Goal: Transaction & Acquisition: Purchase product/service

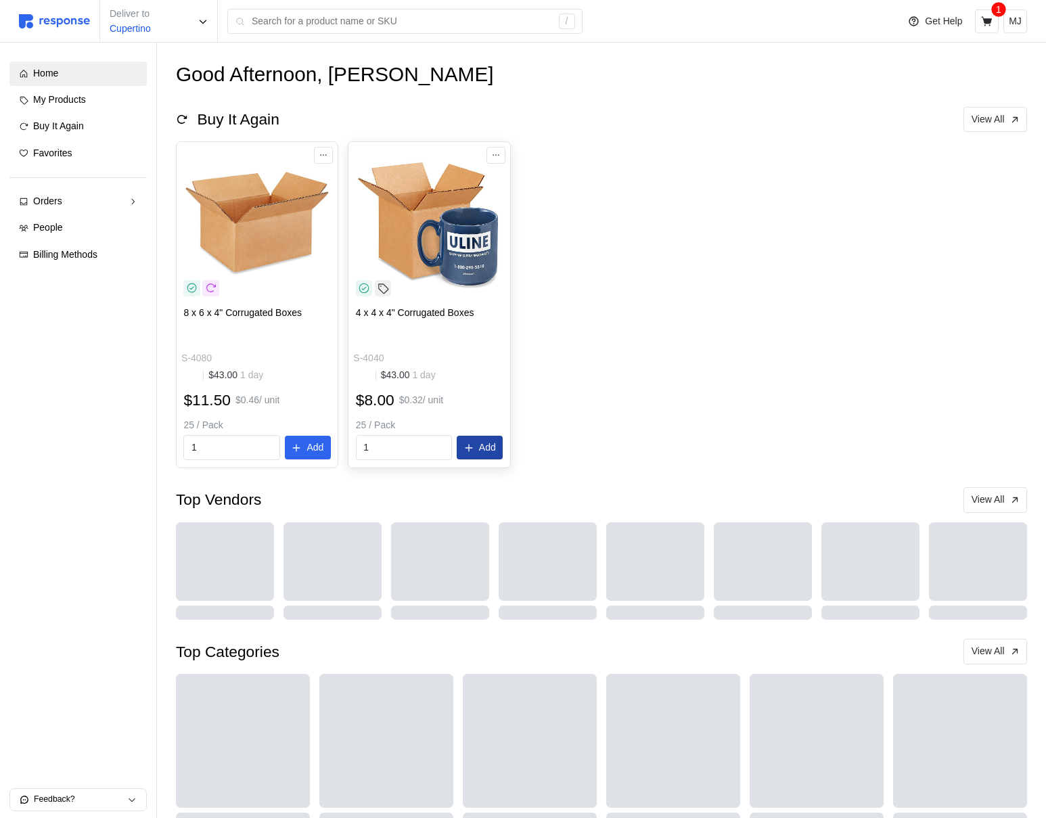
click at [485, 450] on p "Add" at bounding box center [487, 448] width 17 height 15
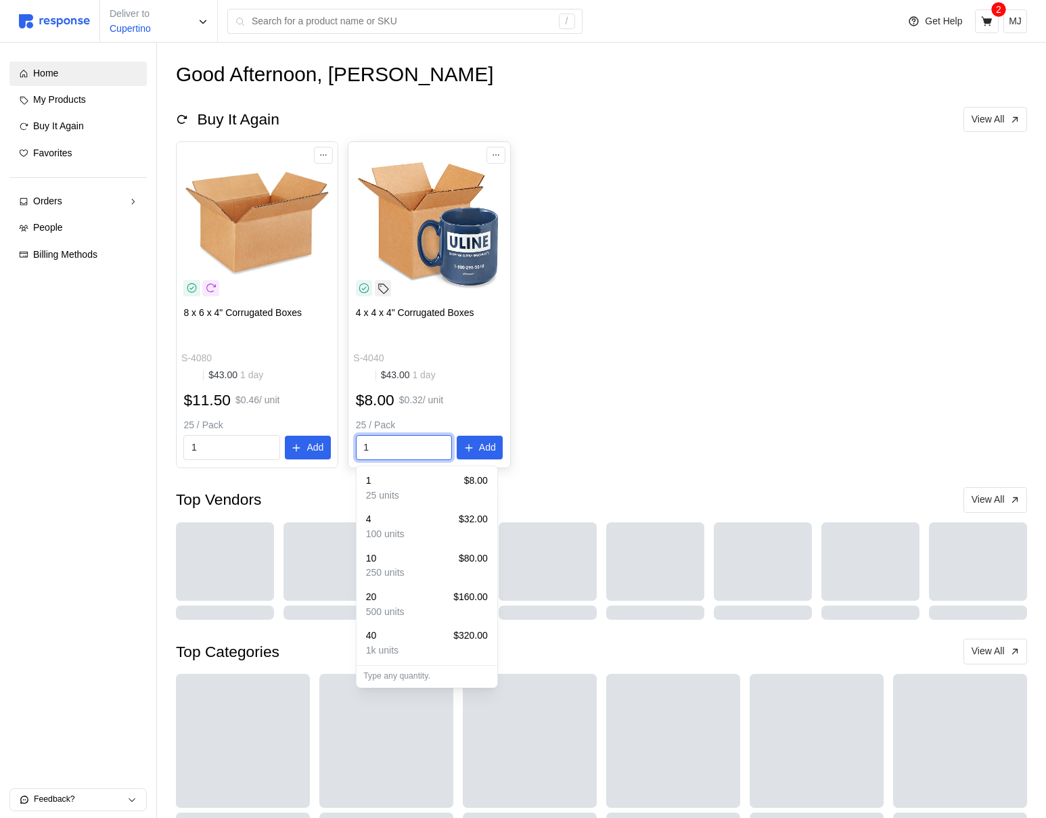
click at [414, 449] on input "1" at bounding box center [403, 448] width 81 height 24
click at [441, 636] on div "40 $320.00" at bounding box center [427, 636] width 122 height 15
type input "40"
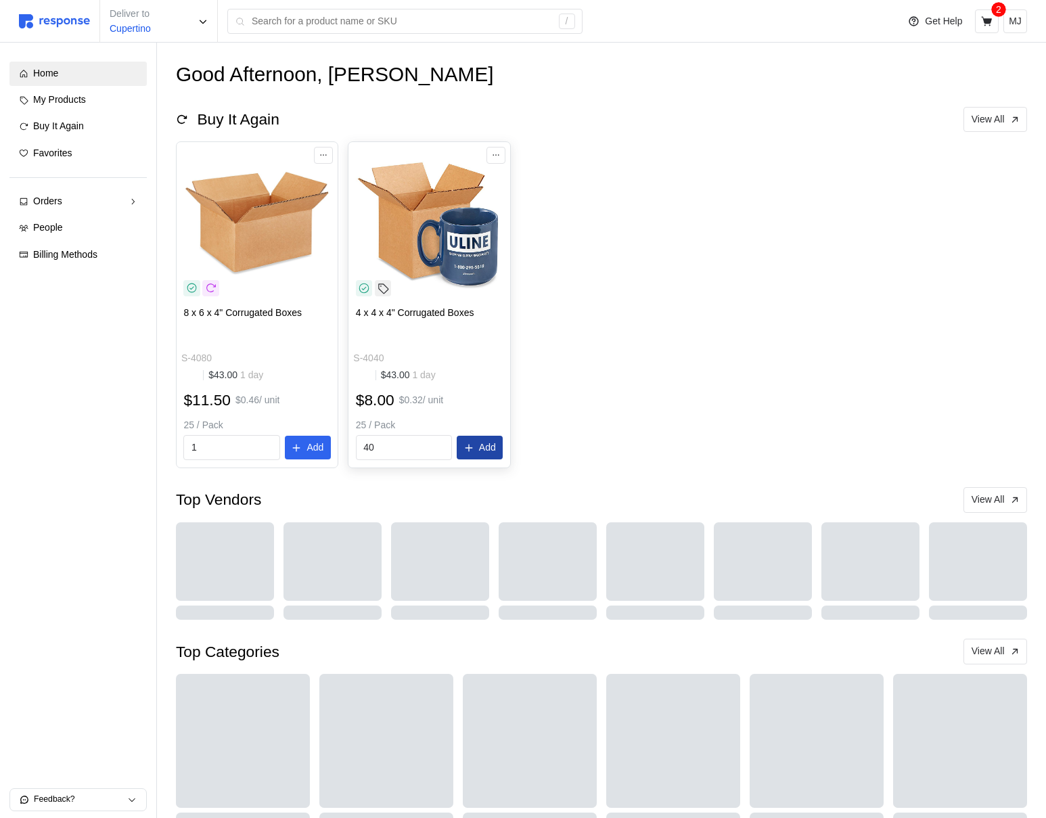
click at [480, 445] on p "Add" at bounding box center [487, 448] width 17 height 15
click at [1019, 19] on div "Added to cart! 4 x 4 x 4" Corrugated Boxes" at bounding box center [906, 42] width 261 height 66
click at [1015, 26] on icon "button" at bounding box center [1018, 27] width 9 height 9
click at [984, 22] on icon at bounding box center [986, 20] width 11 height 9
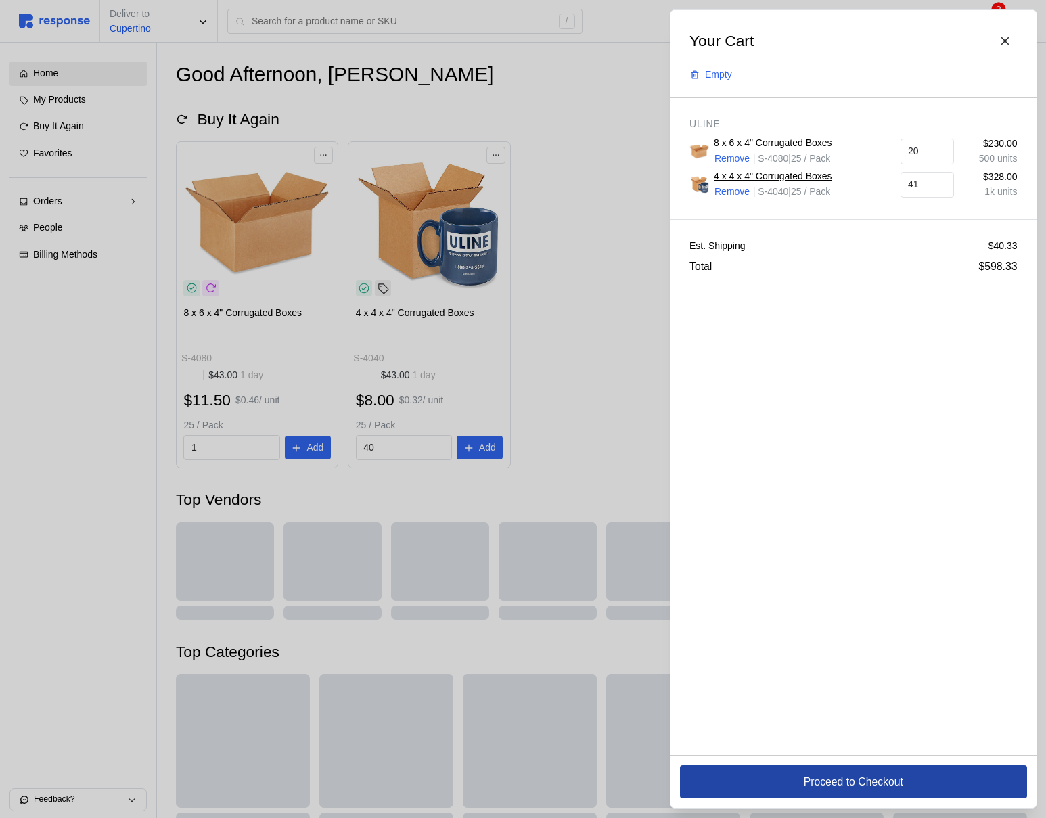
click at [821, 793] on button "Proceed to Checkout" at bounding box center [853, 781] width 347 height 33
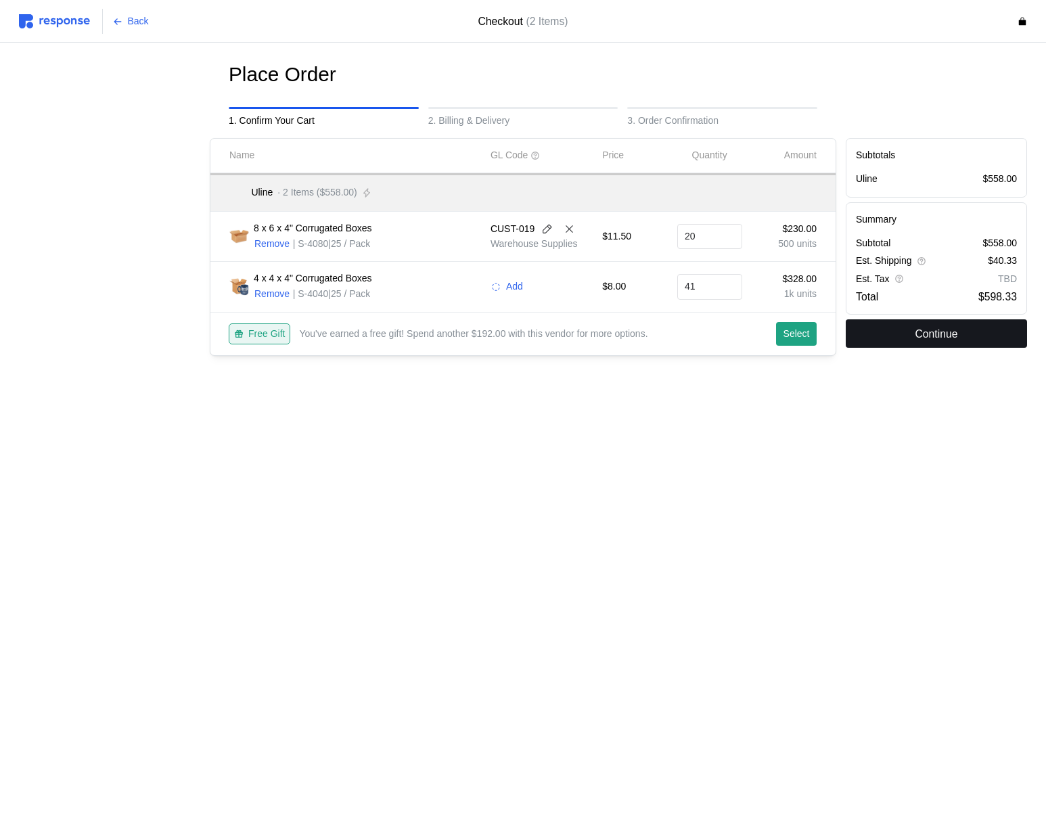
click at [947, 341] on p "Continue" at bounding box center [936, 333] width 43 height 17
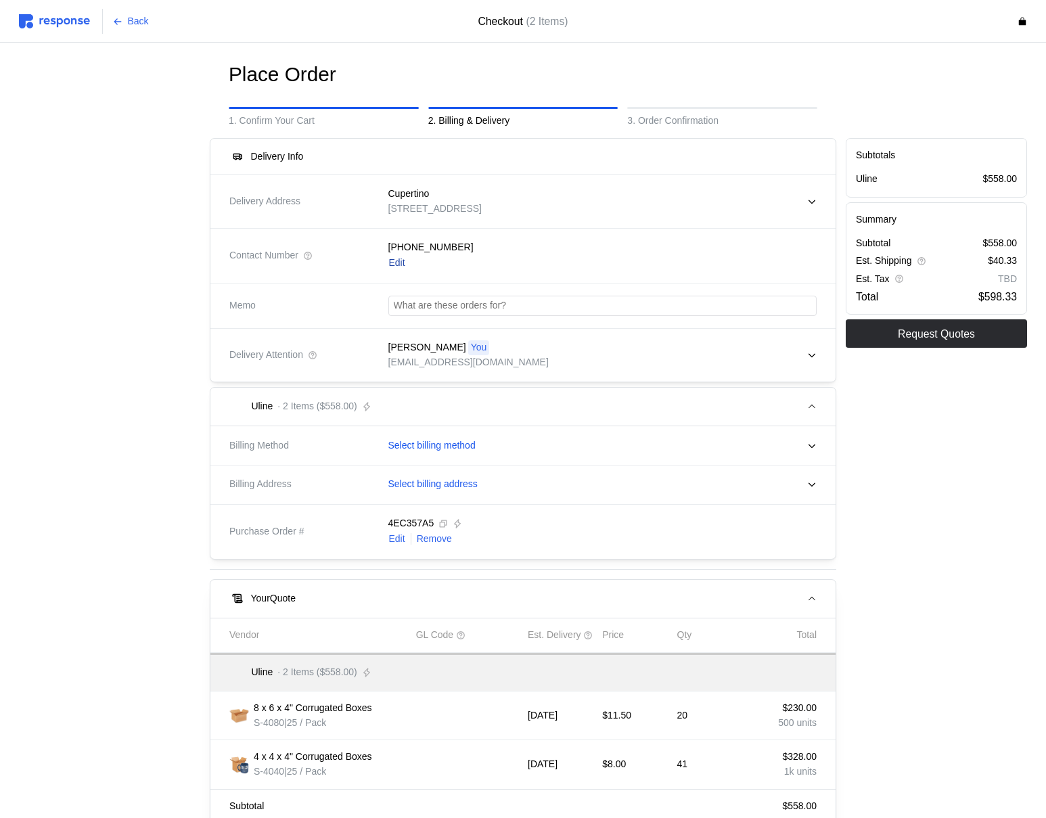
click at [397, 263] on p "Edit" at bounding box center [397, 263] width 16 height 15
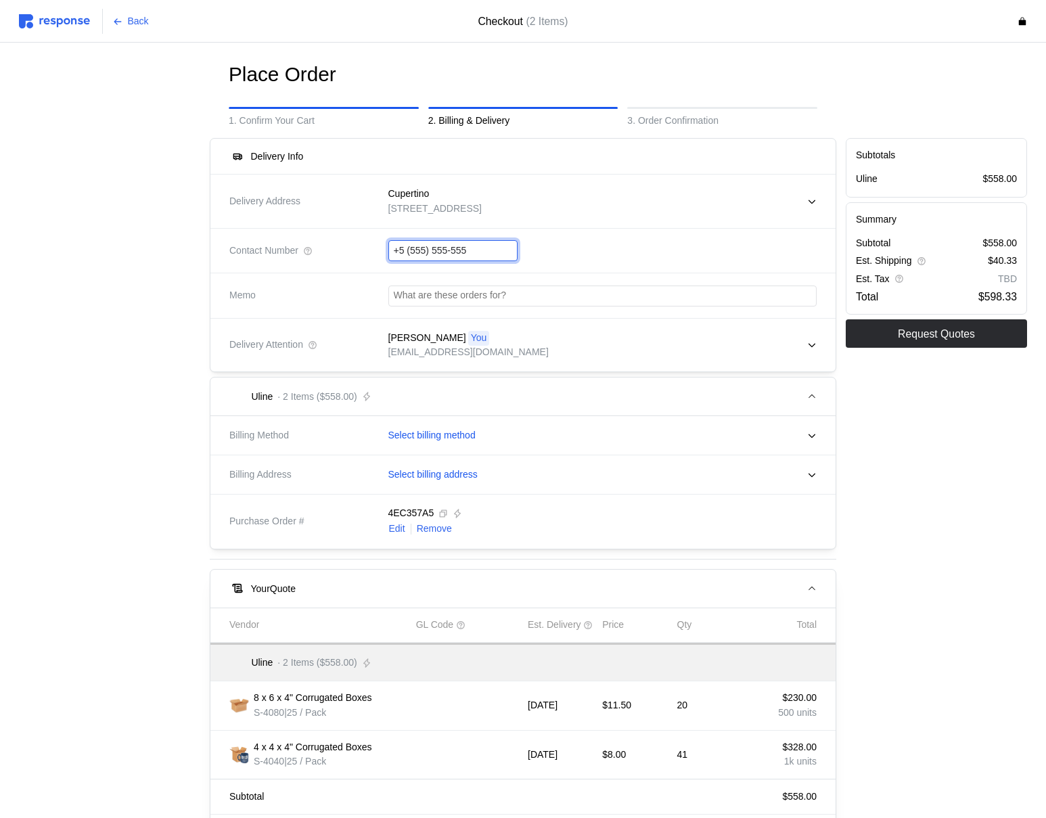
click at [415, 250] on input "+5 (555) 555-555" at bounding box center [453, 251] width 118 height 20
click at [414, 250] on input "+5 (555) 555-555" at bounding box center [453, 251] width 118 height 20
type input "[PHONE_NUMBER]"
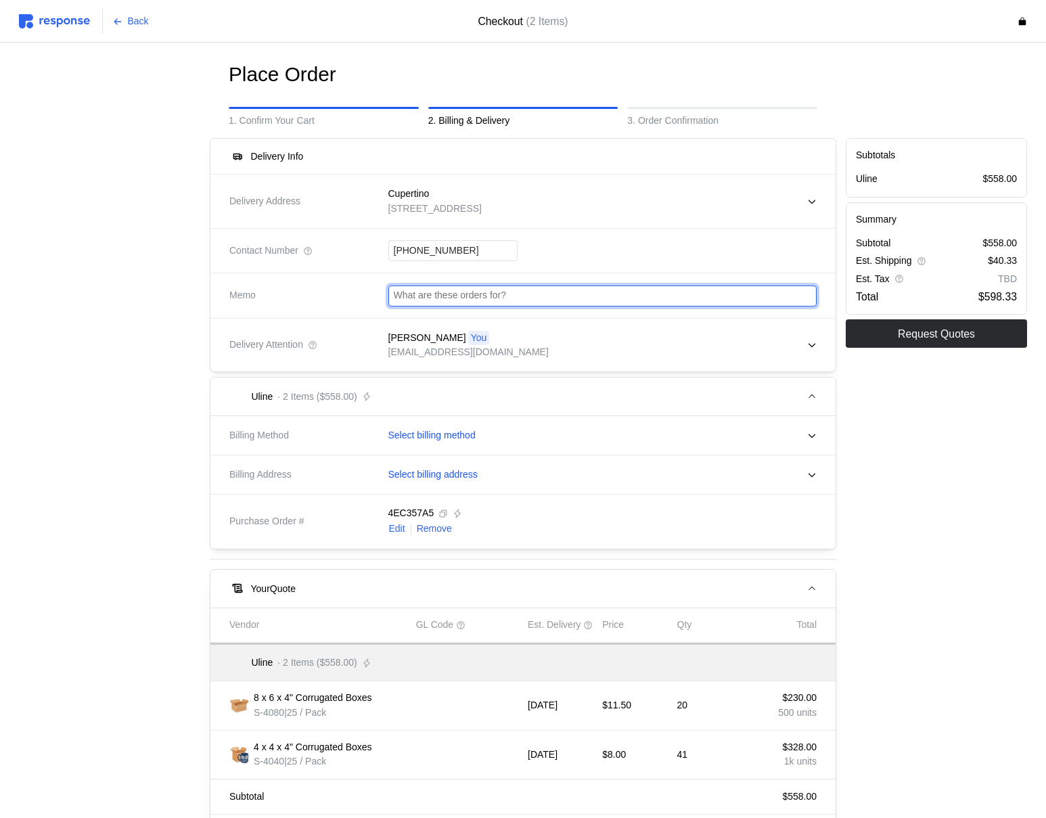
click at [489, 300] on input "text" at bounding box center [603, 296] width 418 height 20
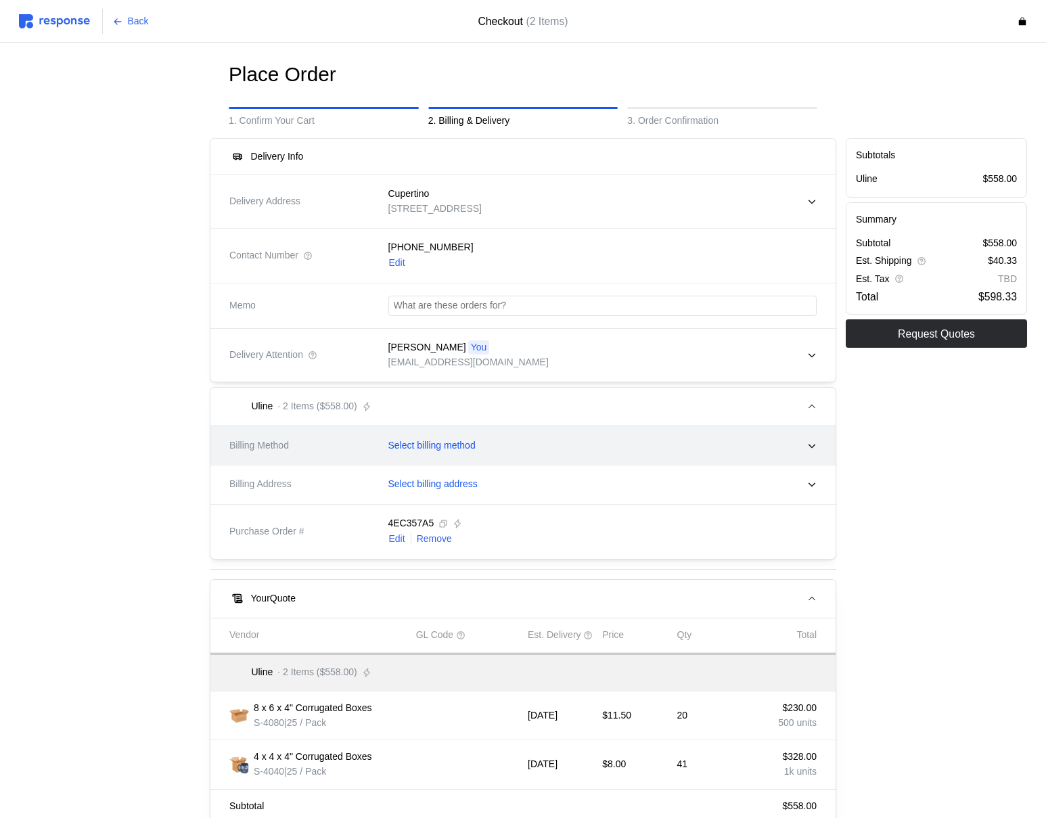
click at [428, 451] on p "Select billing method" at bounding box center [431, 445] width 87 height 15
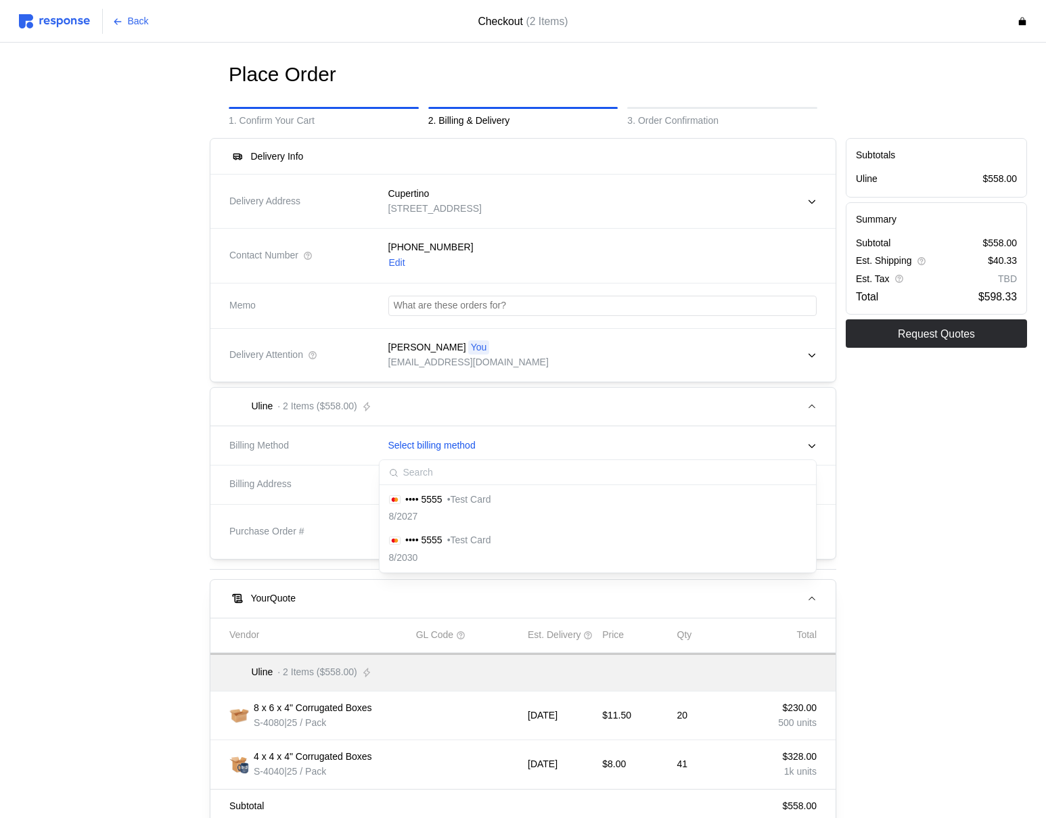
click at [444, 510] on div "8/2027" at bounding box center [440, 517] width 102 height 15
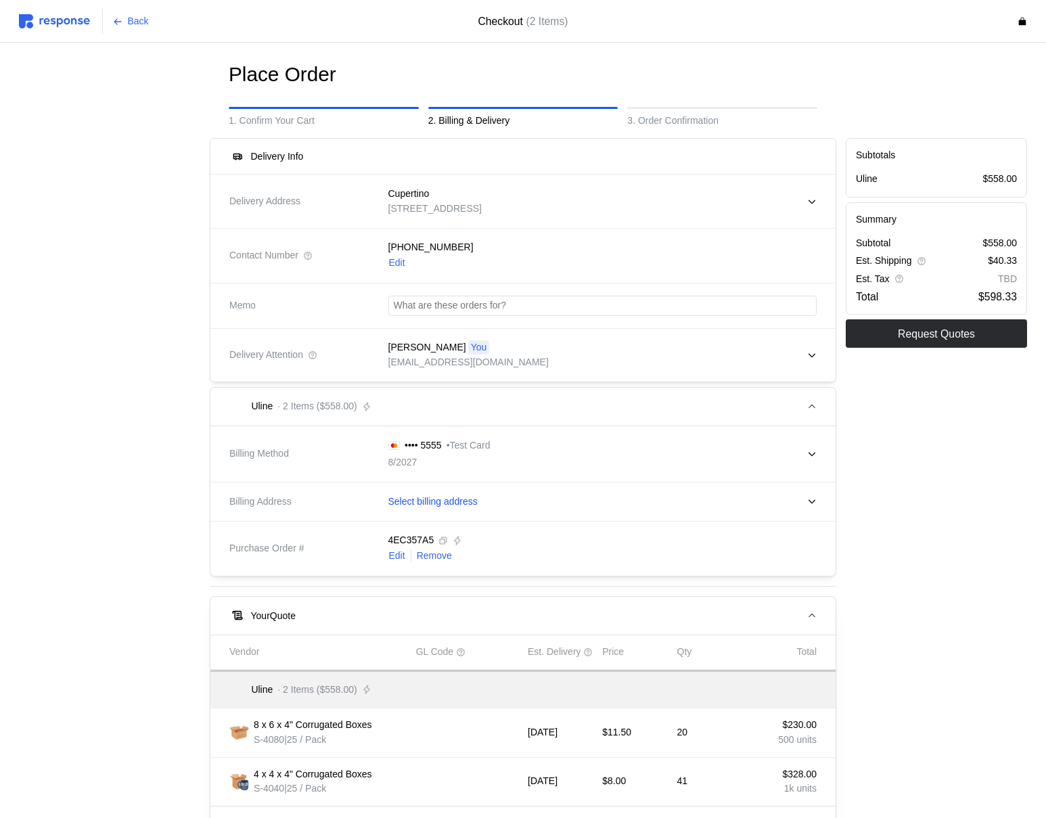
click at [445, 522] on div "4EC357A5 Edit Remove" at bounding box center [598, 548] width 448 height 59
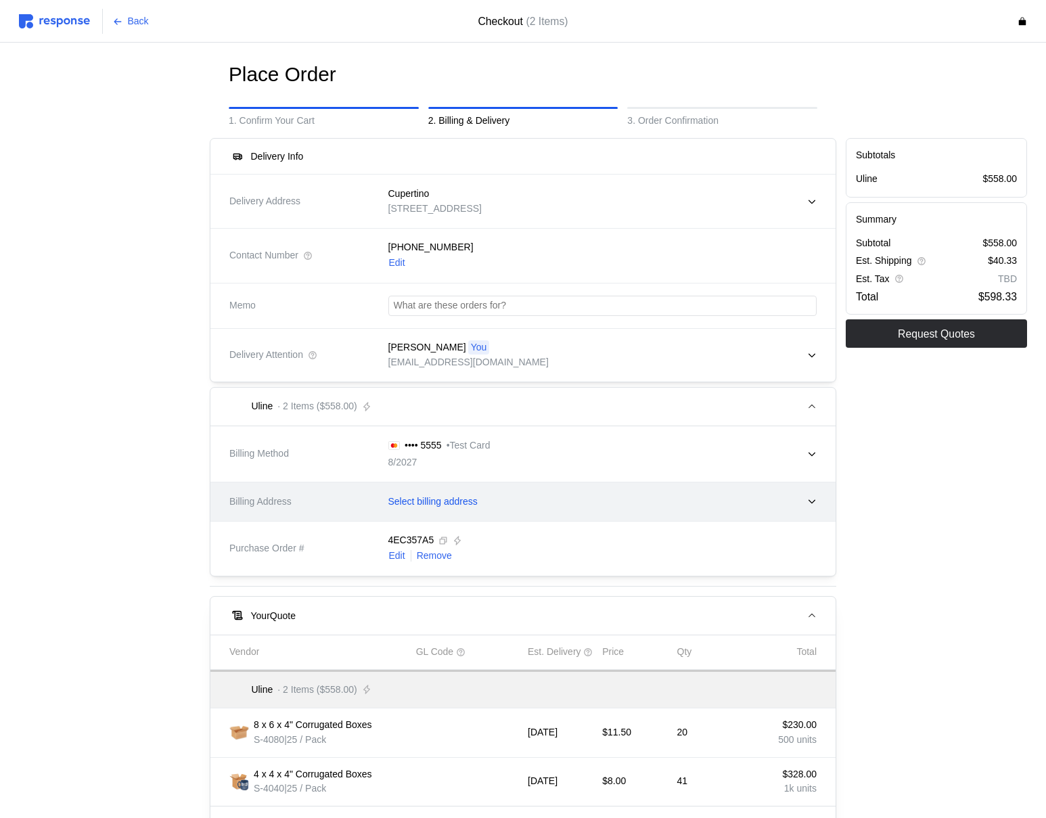
click at [445, 510] on div "Select billing address" at bounding box center [598, 502] width 438 height 34
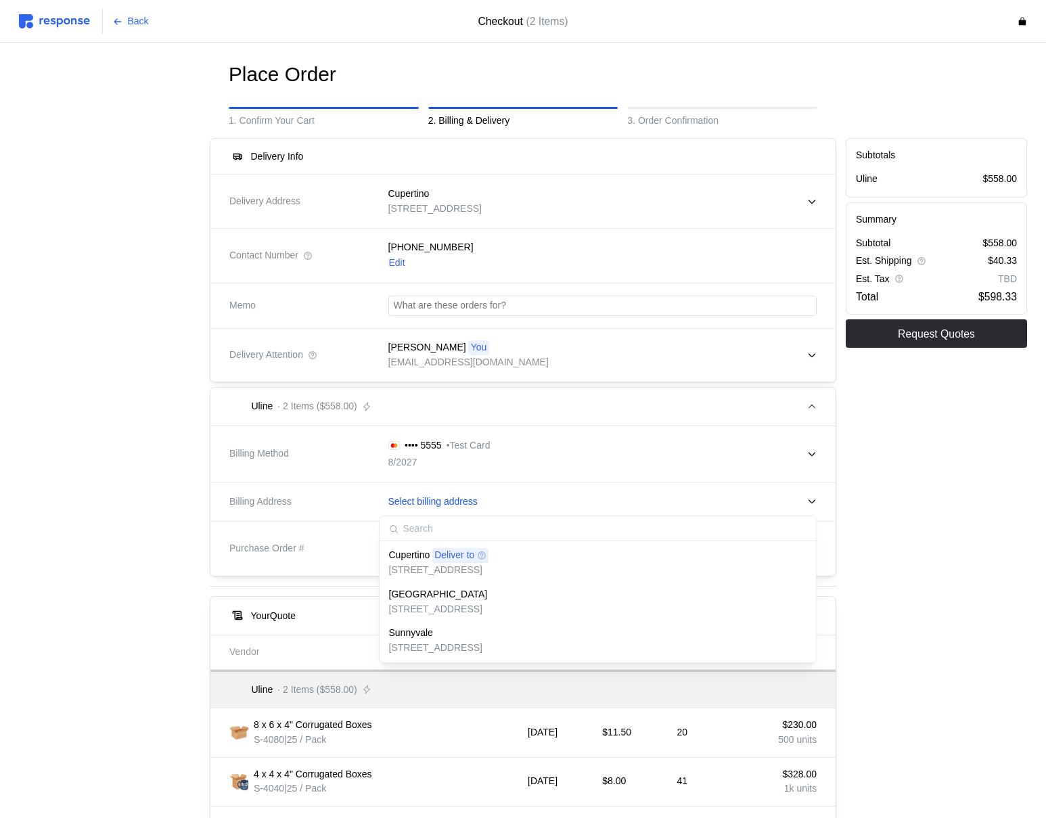
click at [451, 570] on p "[STREET_ADDRESS]" at bounding box center [439, 570] width 100 height 15
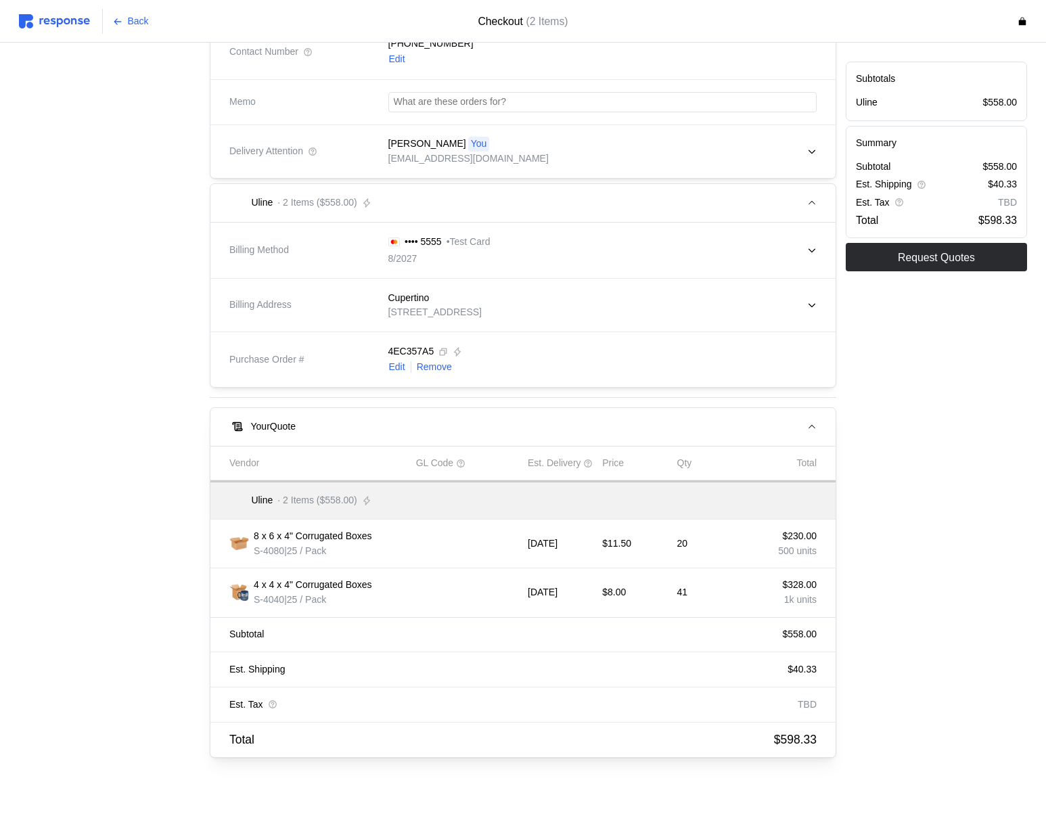
scroll to position [219, 0]
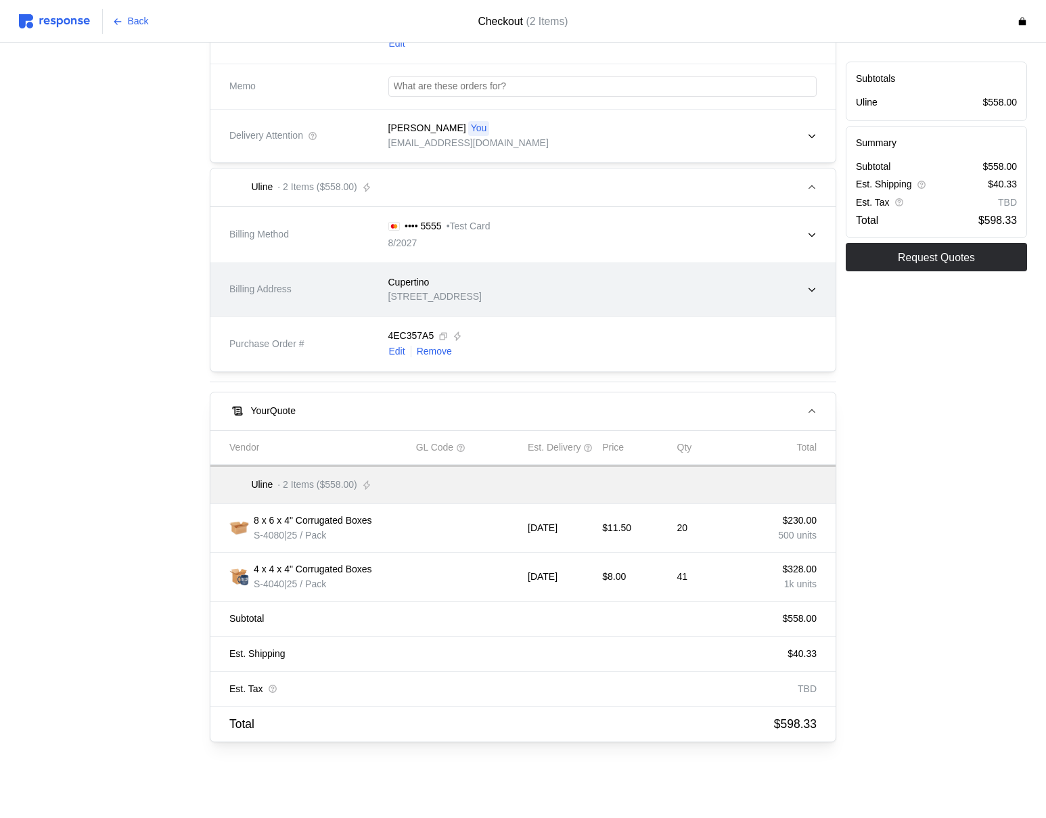
click at [475, 290] on p "[STREET_ADDRESS]" at bounding box center [434, 297] width 93 height 15
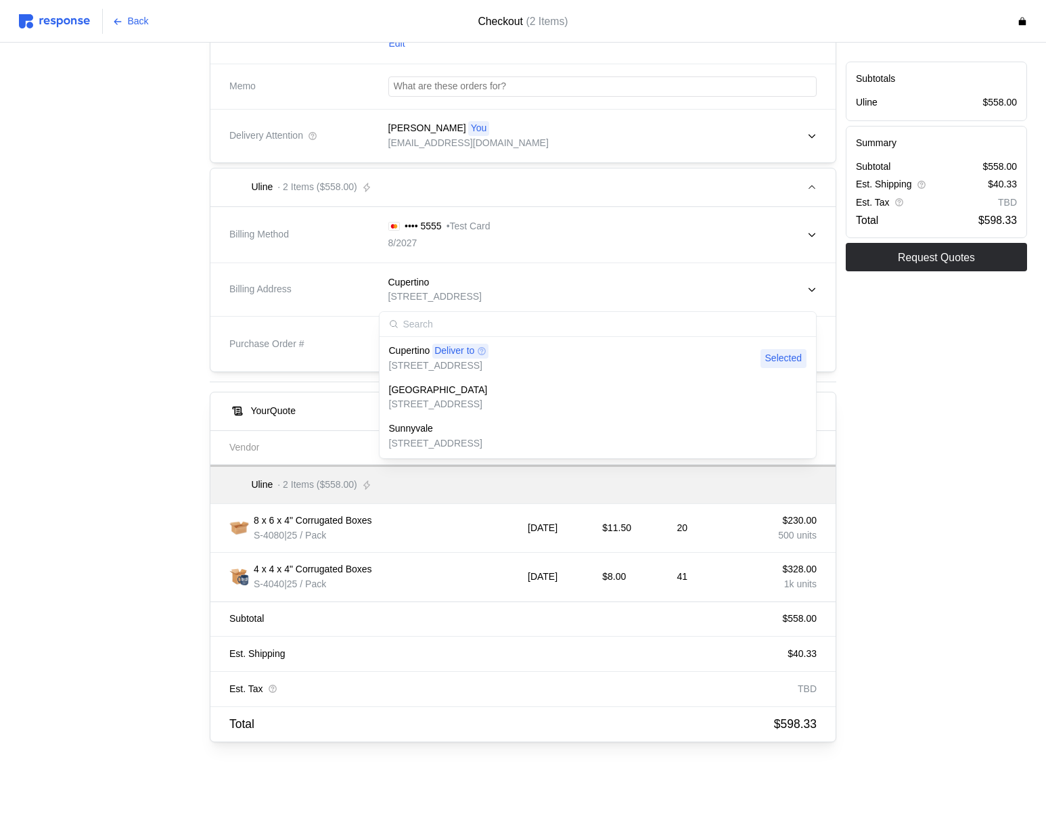
click at [471, 386] on div "[GEOGRAPHIC_DATA]" at bounding box center [438, 390] width 99 height 15
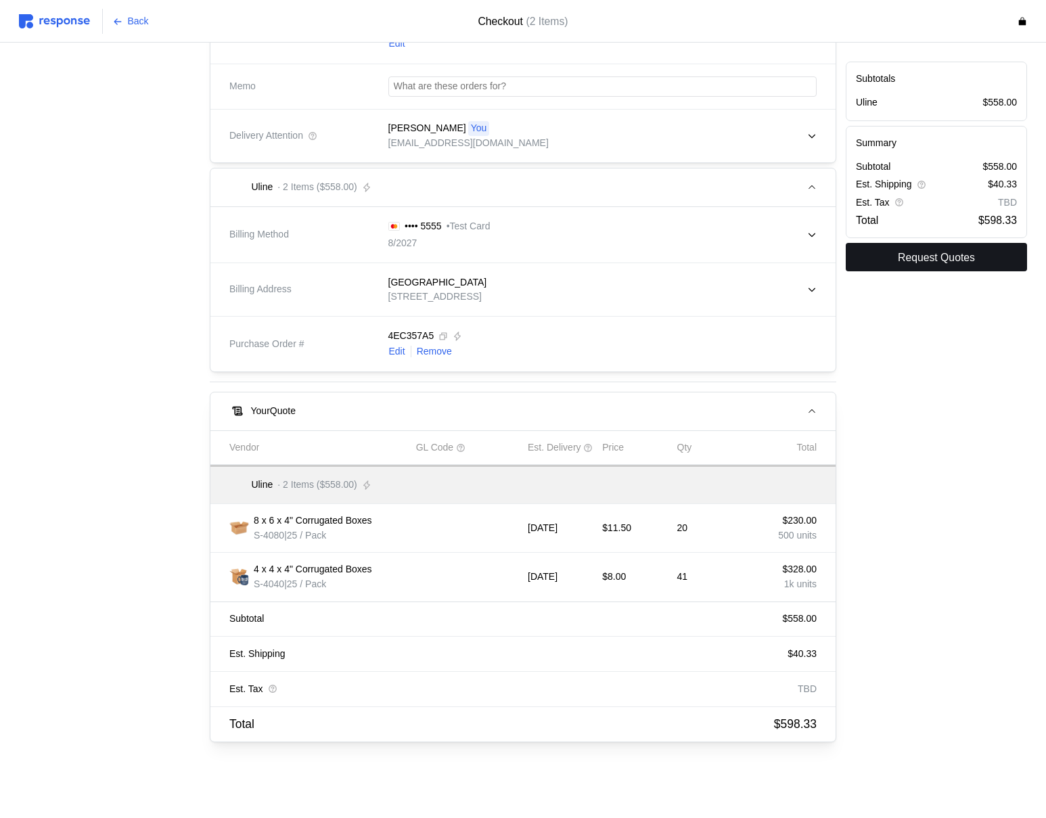
click at [928, 255] on p "Request Quotes" at bounding box center [936, 257] width 77 height 17
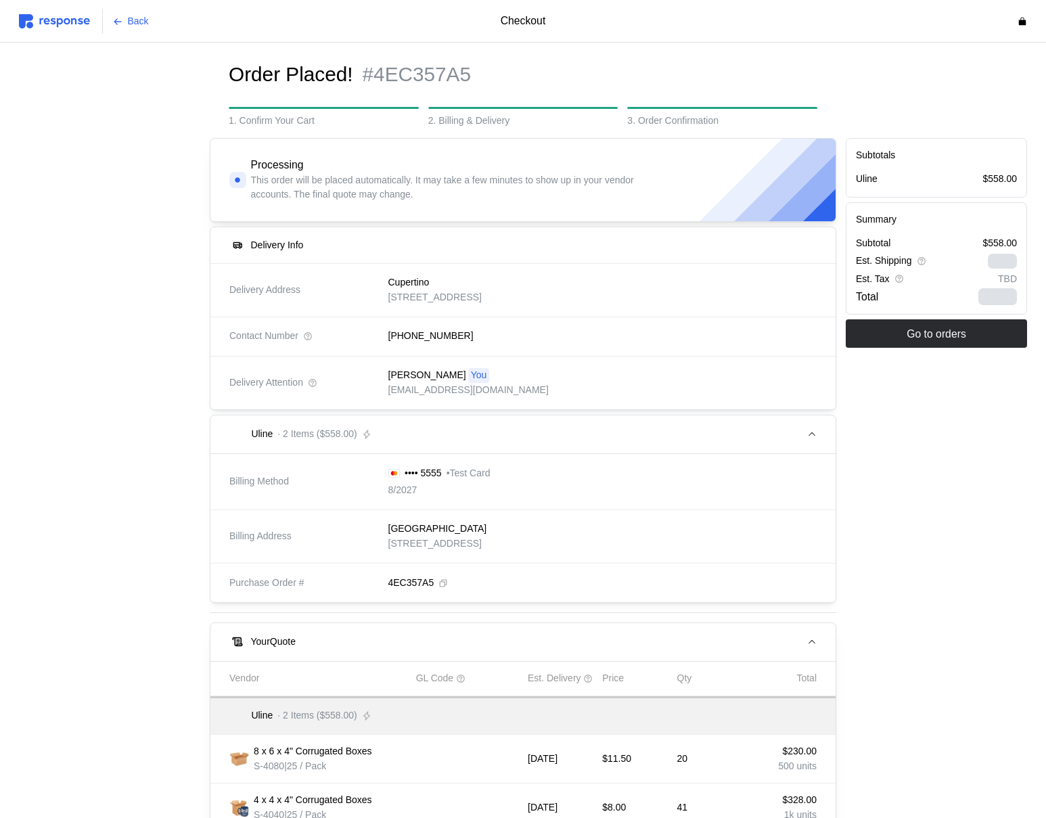
click at [972, 331] on button "Go to orders" at bounding box center [936, 333] width 181 height 28
click at [923, 339] on div "Subtotals Uline $558.00 Summary Subtotal $558.00 Est. Shipping $40.33 Est. Tax …" at bounding box center [936, 555] width 191 height 844
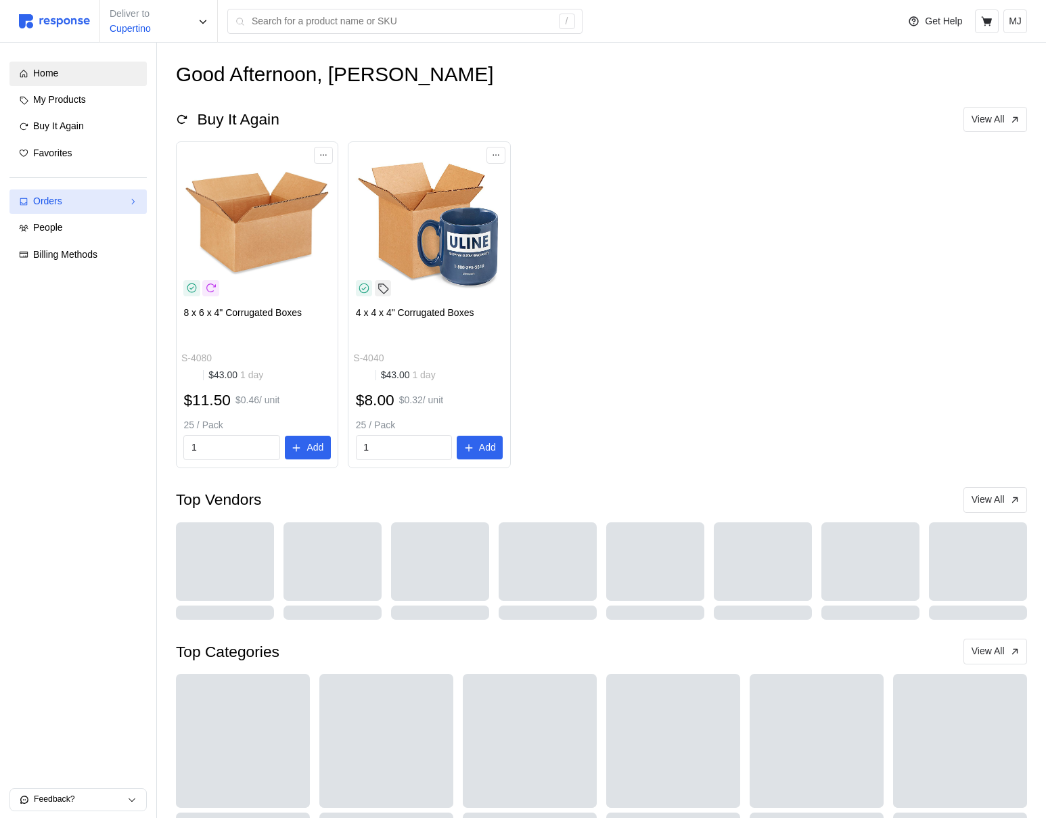
click at [87, 208] on div "Orders" at bounding box center [78, 201] width 90 height 15
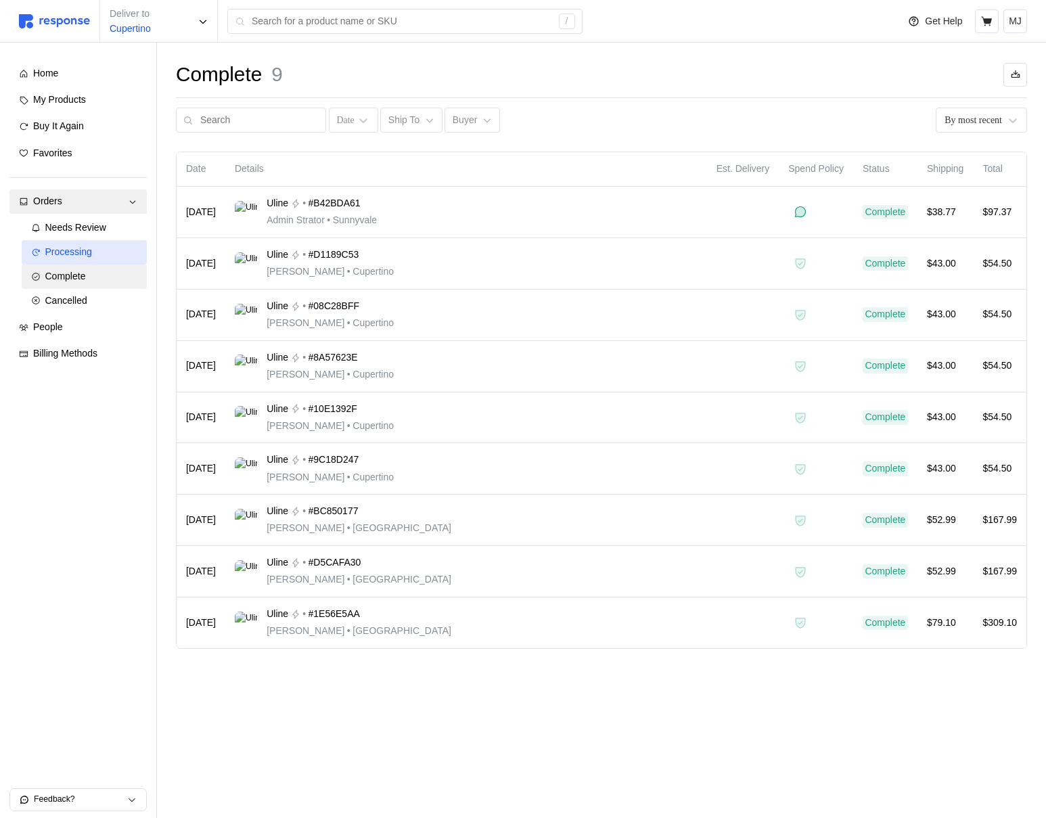
click at [102, 256] on div "Processing" at bounding box center [91, 252] width 92 height 15
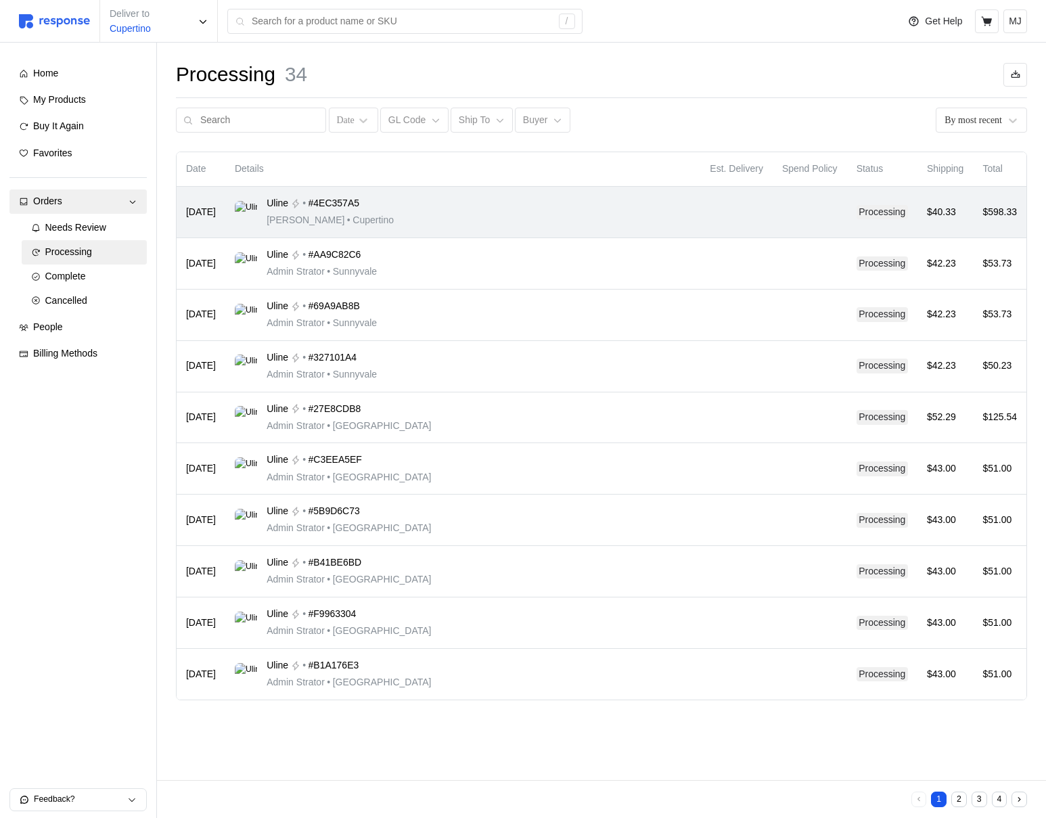
click at [589, 196] on div "Uline • #4EC357A5 [PERSON_NAME] • [GEOGRAPHIC_DATA]" at bounding box center [463, 212] width 456 height 32
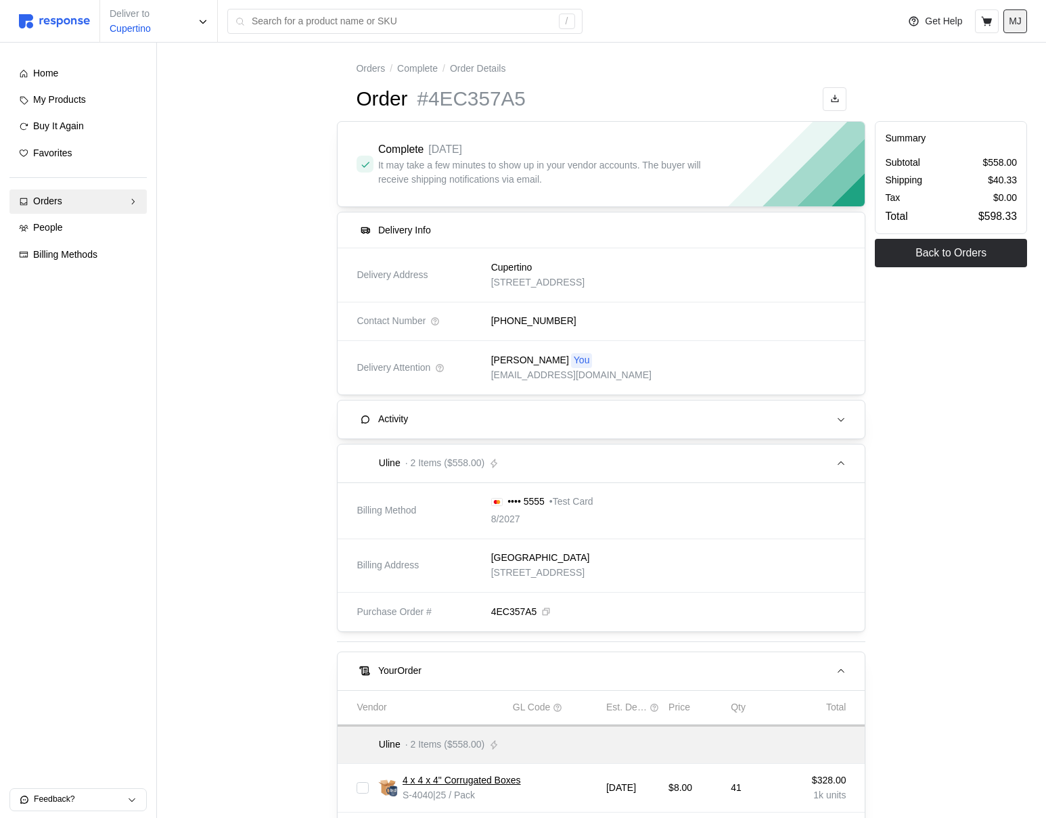
click at [1014, 20] on p "MJ" at bounding box center [1015, 21] width 13 height 15
click at [976, 74] on p "Logout" at bounding box center [974, 77] width 87 height 15
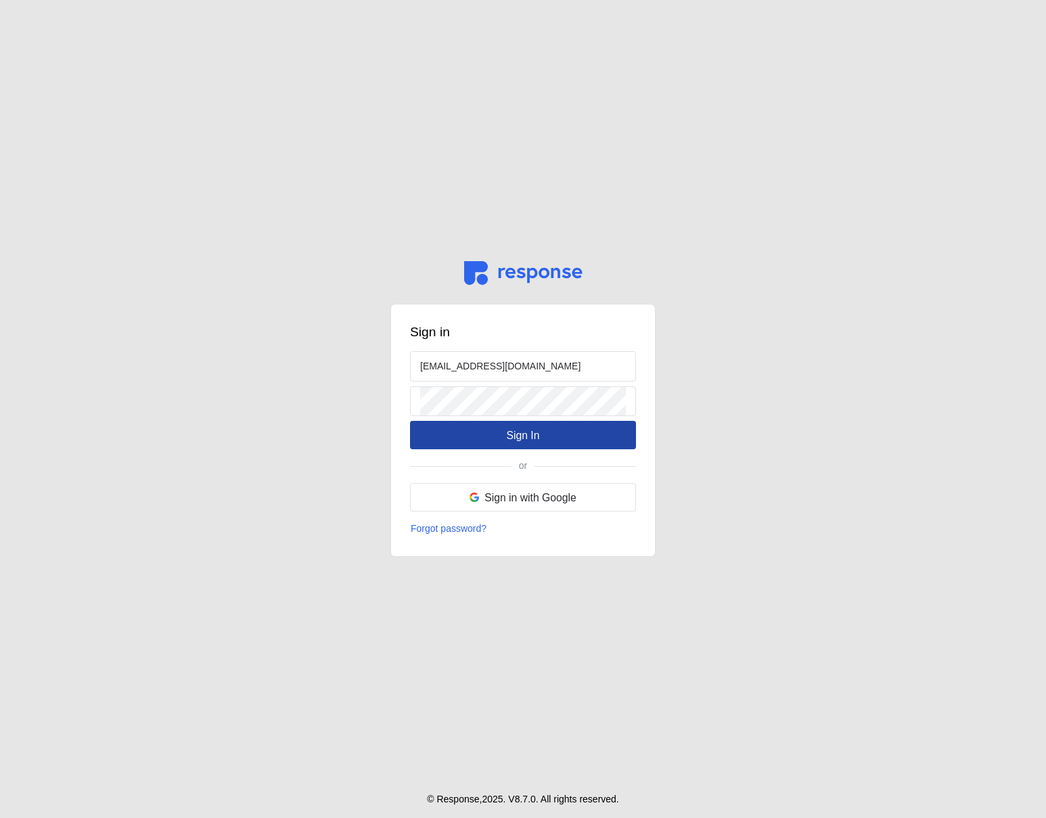
click at [516, 431] on p "Sign In" at bounding box center [522, 435] width 33 height 17
